Goal: Task Accomplishment & Management: Complete application form

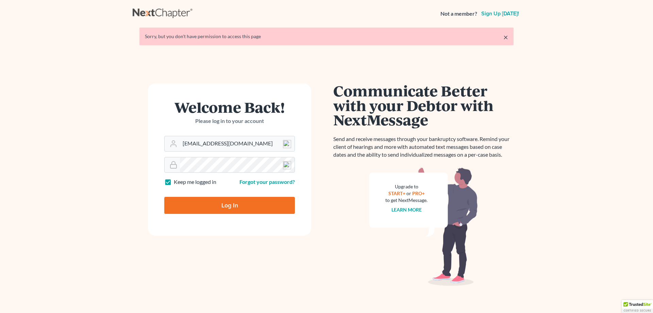
click at [232, 203] on input "Log In" at bounding box center [229, 205] width 131 height 17
type input "Thinking..."
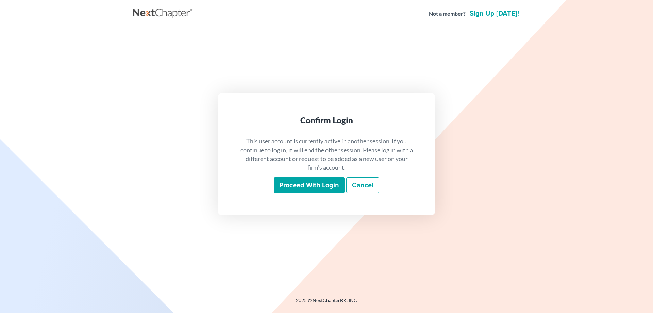
click at [293, 181] on input "Proceed with login" at bounding box center [309, 185] width 71 height 16
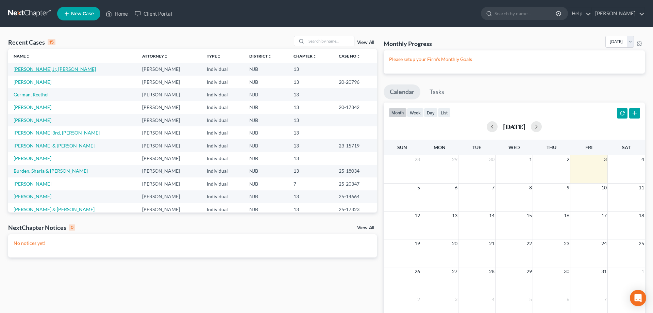
click at [32, 69] on link "Hickman Jr, Carl" at bounding box center [55, 69] width 82 height 6
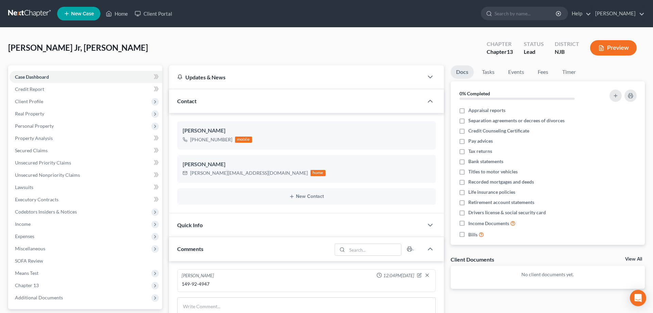
scroll to position [135, 0]
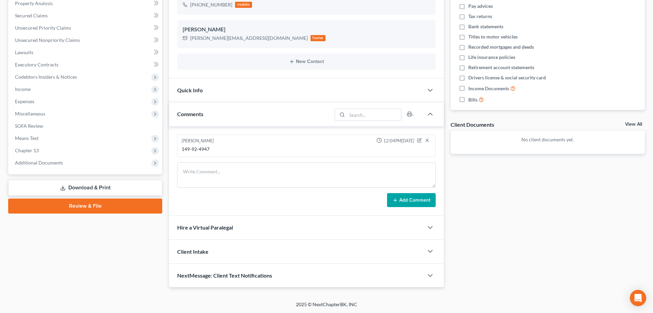
click at [103, 203] on link "Review & File" at bounding box center [85, 205] width 154 height 15
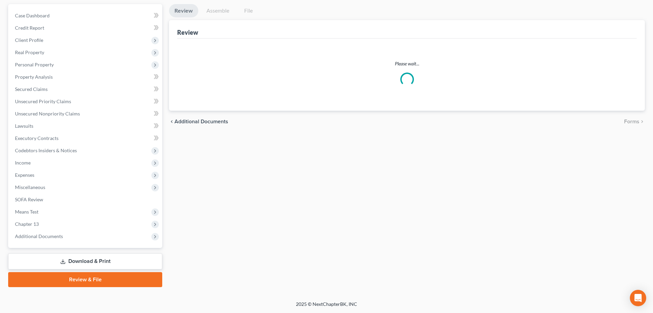
scroll to position [61, 0]
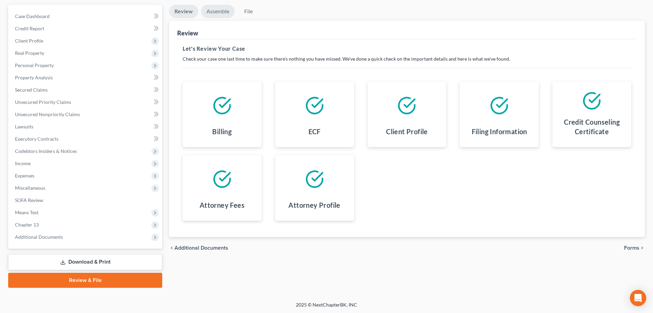
click at [220, 12] on link "Assemble" at bounding box center [218, 11] width 34 height 13
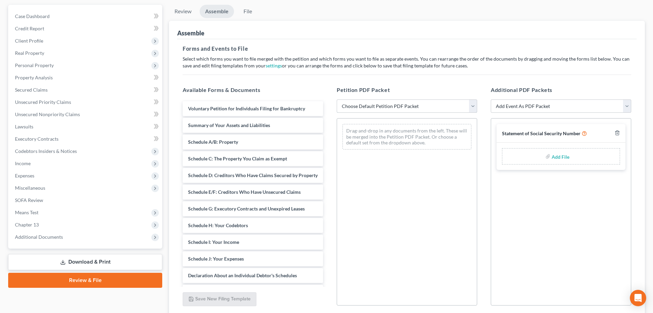
click at [337, 99] on select "Choose Default Petition PDF Packet Complete Bankruptcy Petition (all forms and …" at bounding box center [407, 106] width 141 height 14
select select "0"
click option "Complete Bankruptcy Petition (all forms and schedules)" at bounding box center [0, 0] width 0 height 0
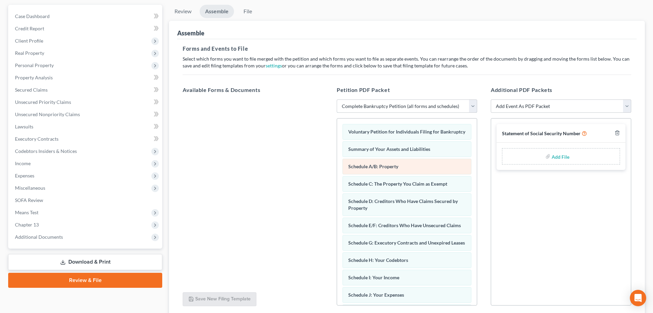
scroll to position [139, 0]
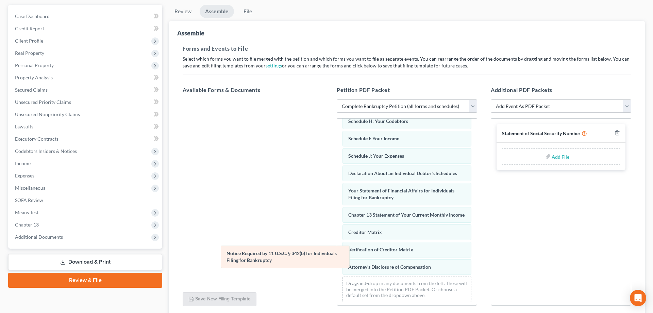
drag, startPoint x: 365, startPoint y: 271, endPoint x: 235, endPoint y: 256, distance: 131.1
click at [337, 256] on div "Notice Required by 11 U.S.C. § 342(b) for Individuals Filing for Bankruptcy Vol…" at bounding box center [407, 144] width 140 height 328
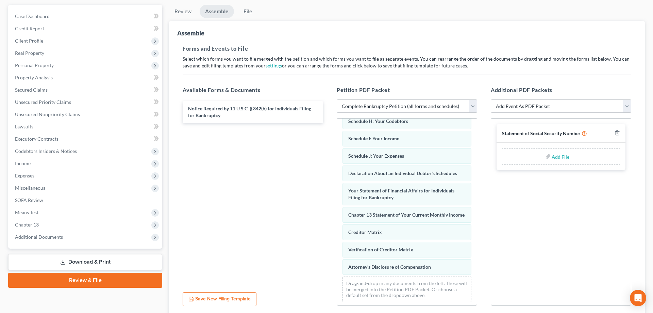
scroll to position [0, 0]
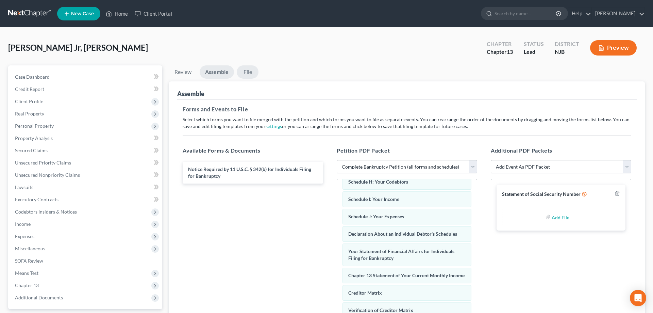
click at [248, 71] on link "File" at bounding box center [248, 71] width 22 height 13
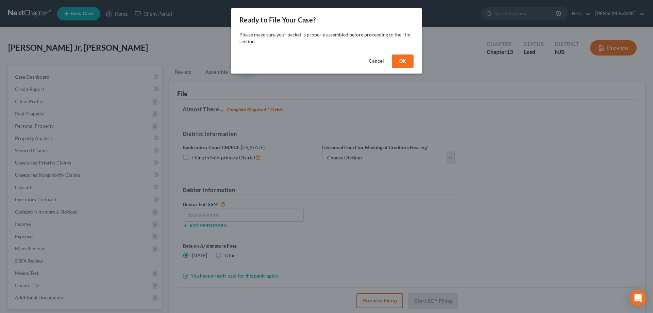
click at [406, 62] on button "OK" at bounding box center [403, 61] width 22 height 14
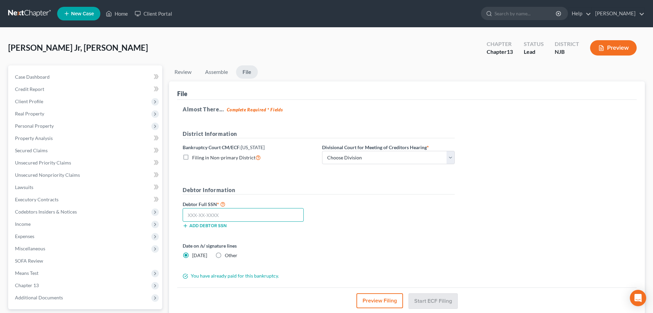
click at [209, 214] on input "text" at bounding box center [243, 215] width 121 height 14
type input "149-92-4947"
click at [322, 151] on select "Choose Division Camden Camden/Trenton Newark Trenton" at bounding box center [388, 158] width 133 height 14
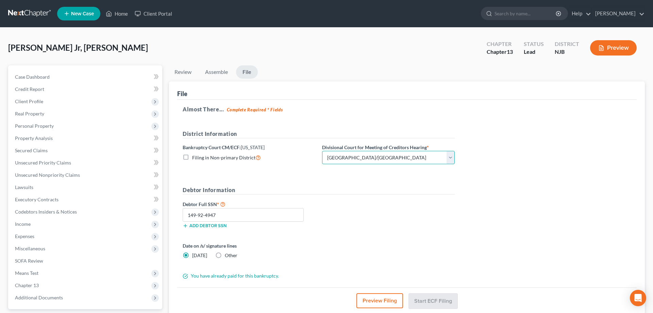
click option "Camden/Trenton" at bounding box center [0, 0] width 0 height 0
select select "1"
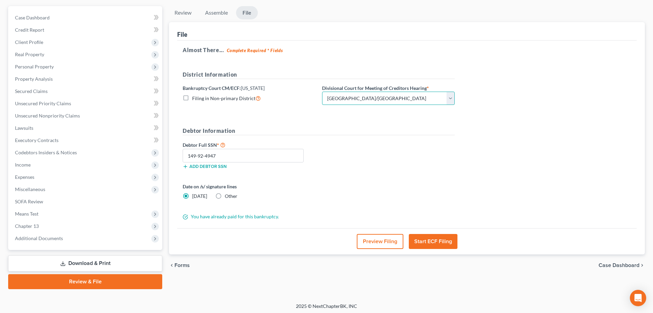
scroll to position [61, 0]
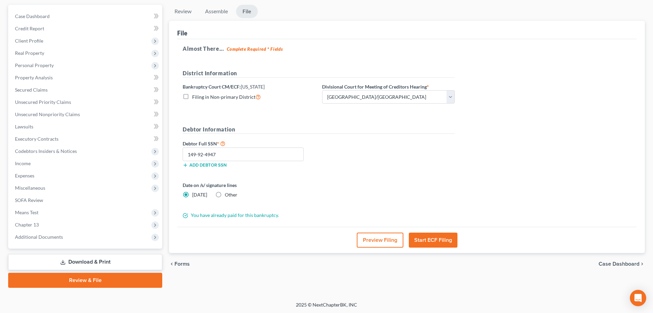
click at [438, 243] on button "Start ECF Filing" at bounding box center [433, 239] width 49 height 15
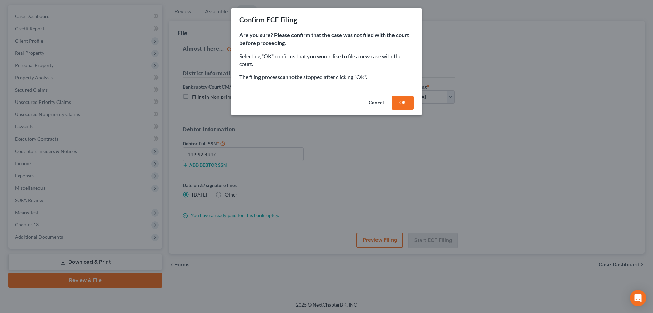
click at [400, 103] on button "OK" at bounding box center [403, 103] width 22 height 14
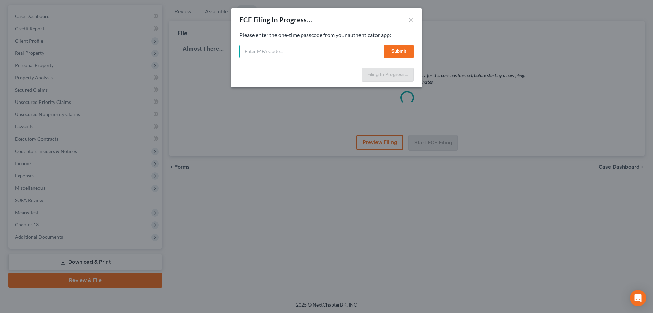
click at [340, 53] on input "text" at bounding box center [309, 52] width 139 height 14
type input "617606"
click at [404, 49] on button "Submit" at bounding box center [399, 52] width 30 height 14
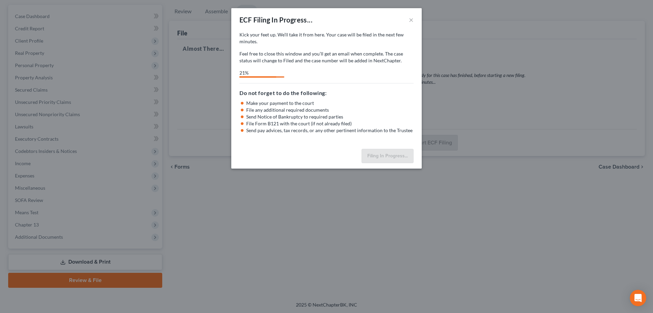
select select "1"
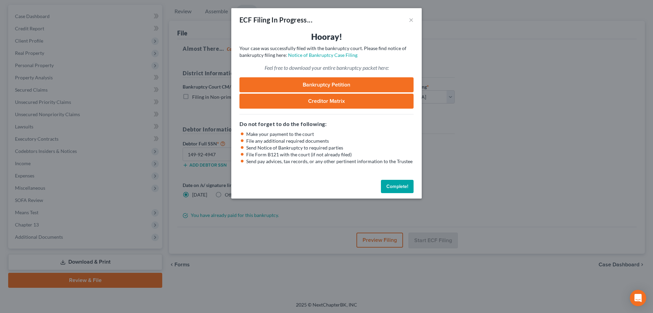
click at [334, 83] on link "Bankruptcy Petition" at bounding box center [327, 84] width 174 height 15
